Goal: Transaction & Acquisition: Purchase product/service

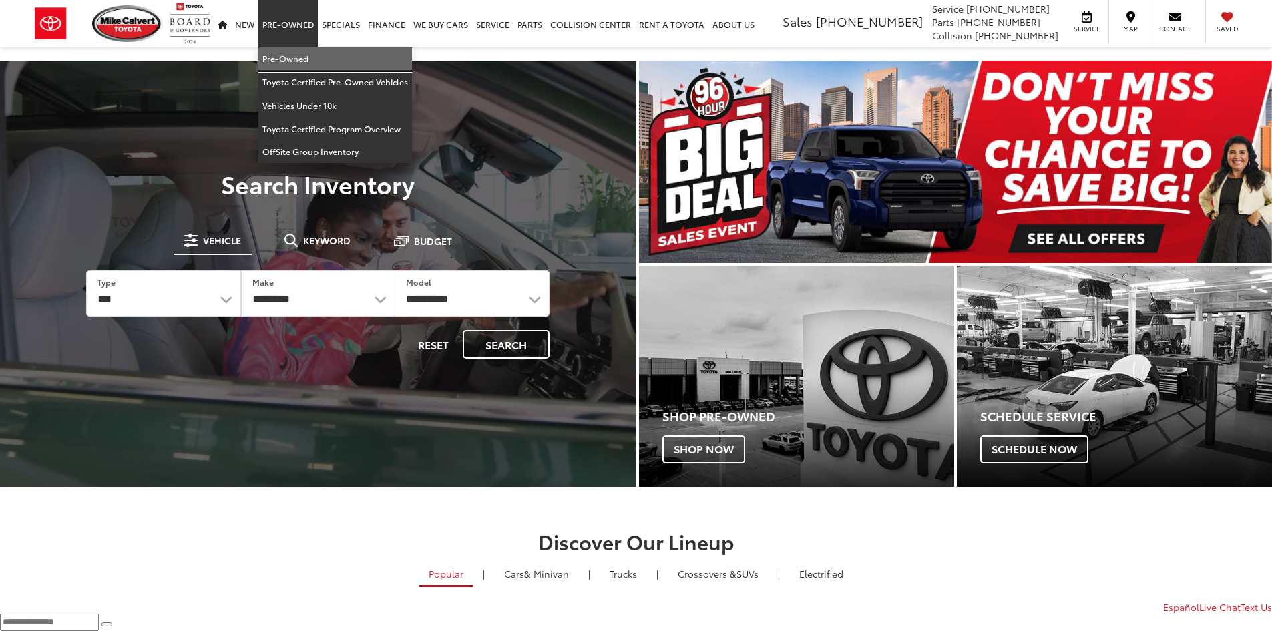
click at [302, 57] on link "Pre-Owned" at bounding box center [335, 58] width 154 height 23
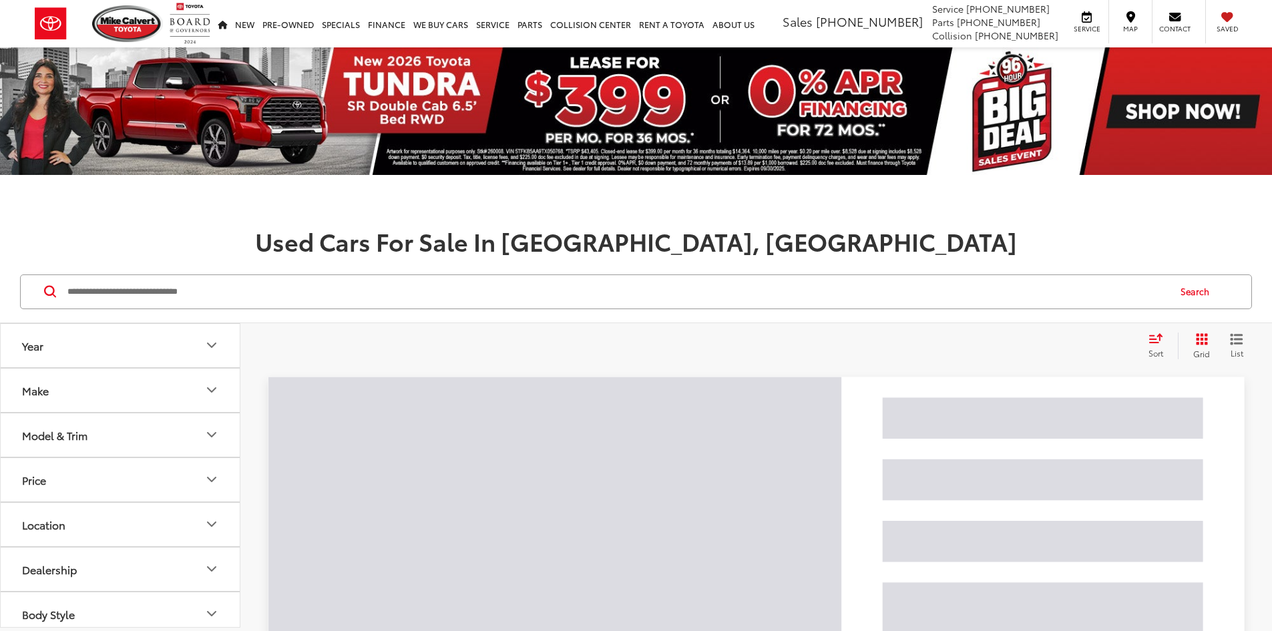
click at [173, 288] on input "Search by Make, Model, or Keyword" at bounding box center [616, 292] width 1101 height 32
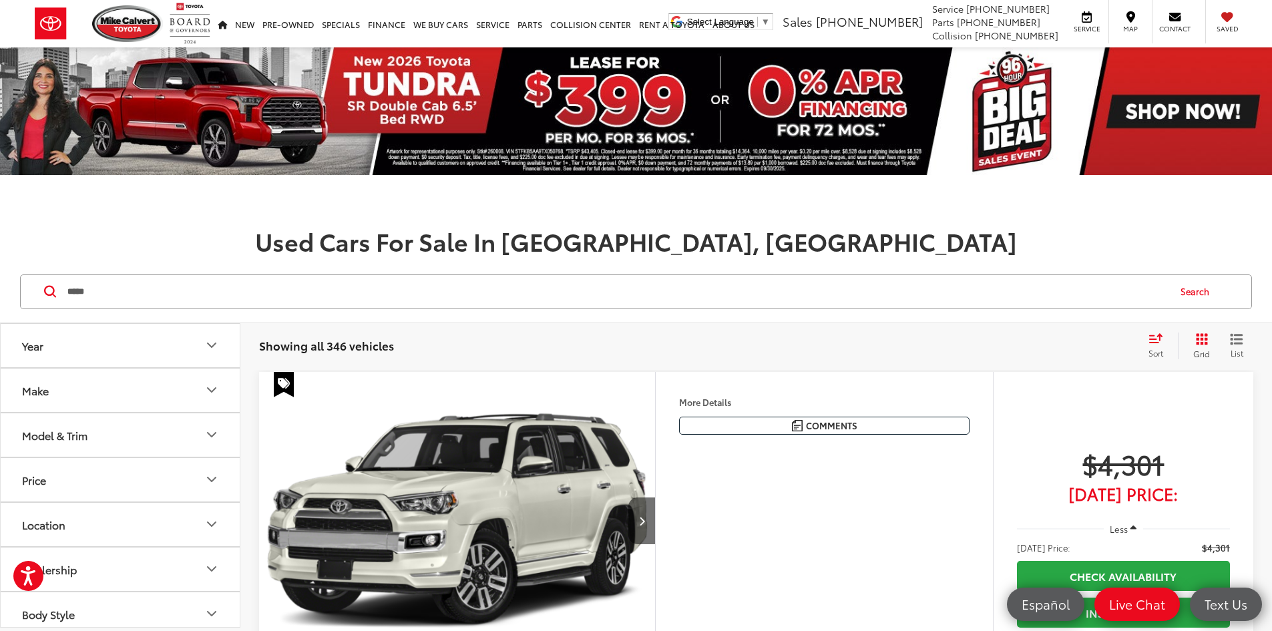
type input "*****"
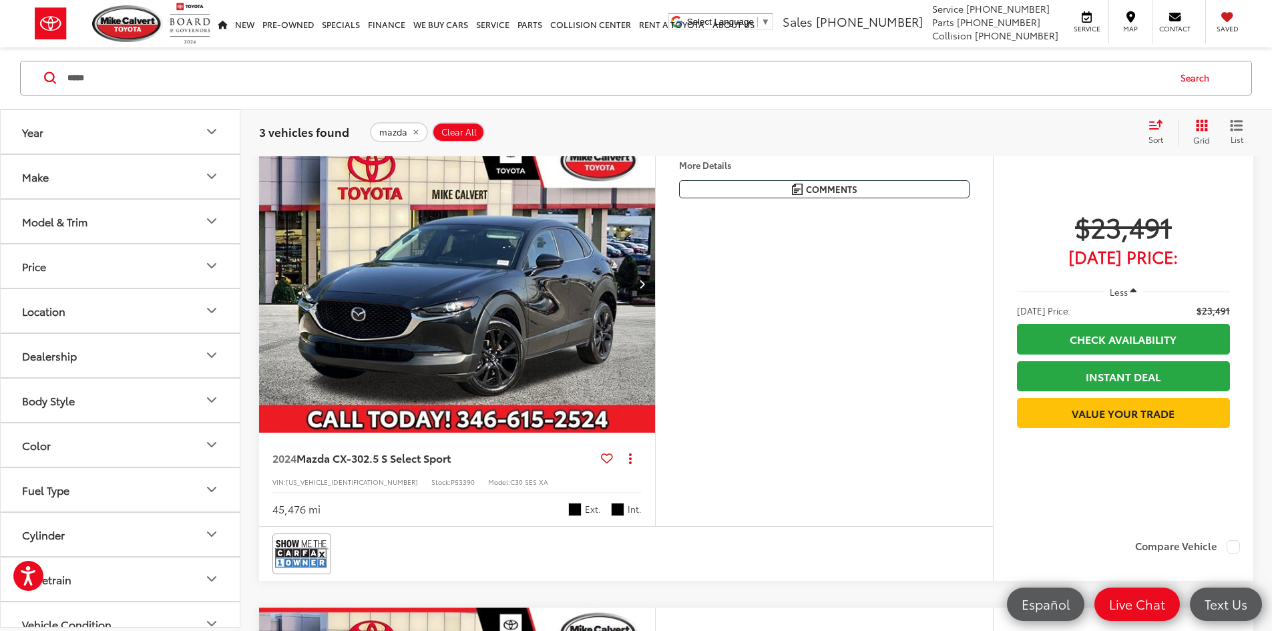
scroll to position [801, 0]
